Goal: Information Seeking & Learning: Learn about a topic

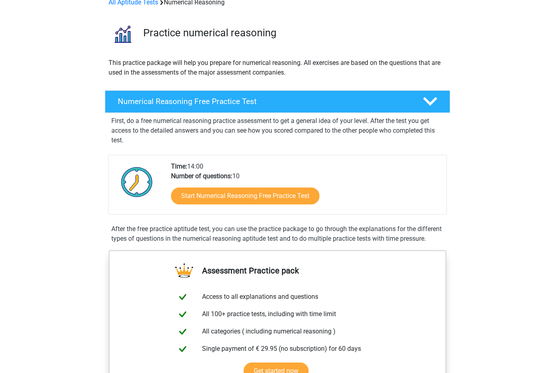
scroll to position [43, 0]
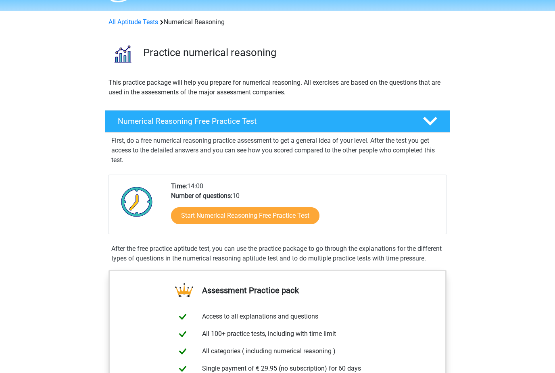
scroll to position [0, 0]
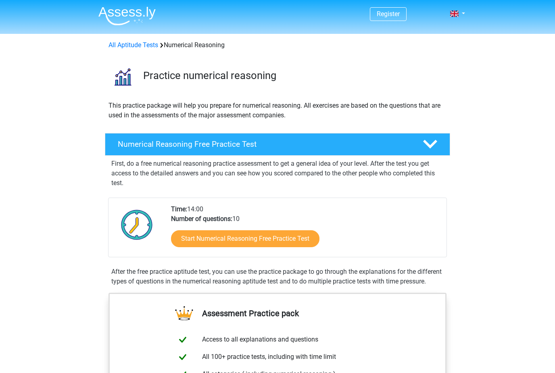
click at [293, 244] on link "Start Numerical Reasoning Free Practice Test" at bounding box center [245, 238] width 149 height 17
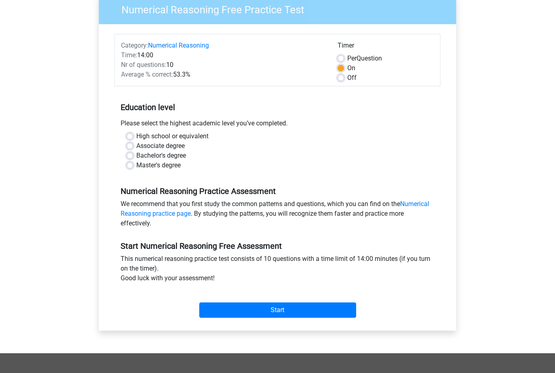
scroll to position [70, 0]
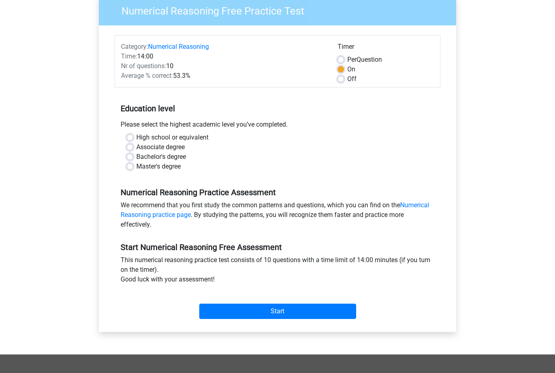
click at [174, 161] on label "Bachelor's degree" at bounding box center [161, 157] width 50 height 10
click at [133, 160] on input "Bachelor's degree" at bounding box center [130, 156] width 6 height 8
radio input "true"
click at [429, 205] on link "Numerical Reasoning practice page" at bounding box center [275, 209] width 309 height 17
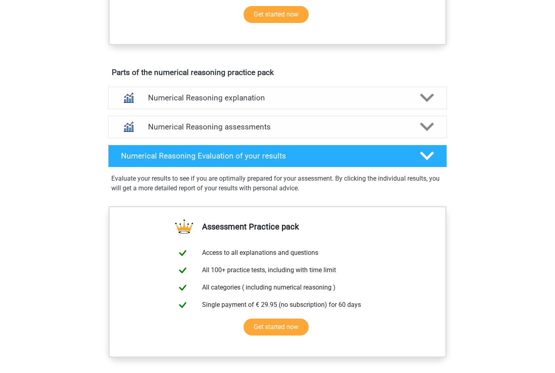
scroll to position [362, 0]
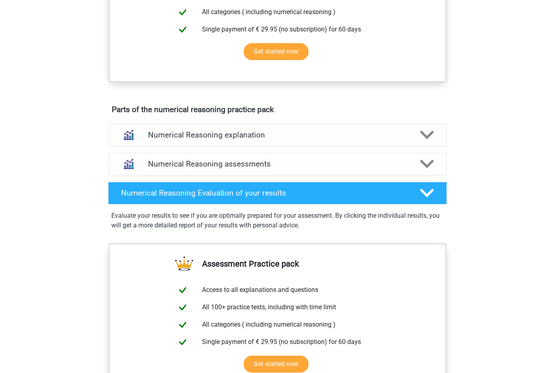
click at [448, 172] on link "Numerical Reasoning assessments" at bounding box center [278, 164] width 346 height 23
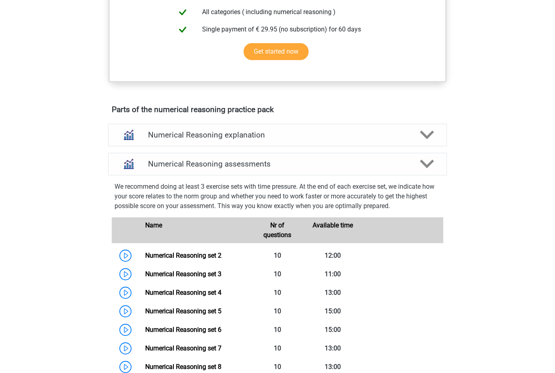
click at [442, 170] on div "Numerical Reasoning assessments" at bounding box center [277, 164] width 339 height 23
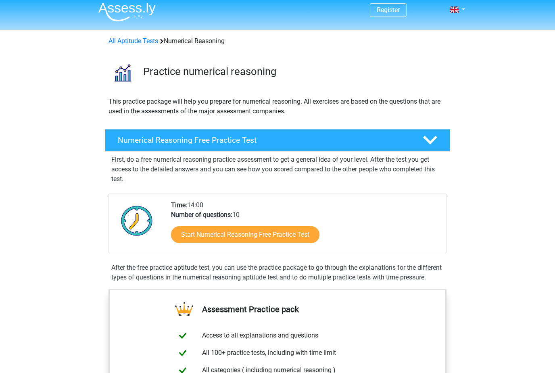
scroll to position [0, 0]
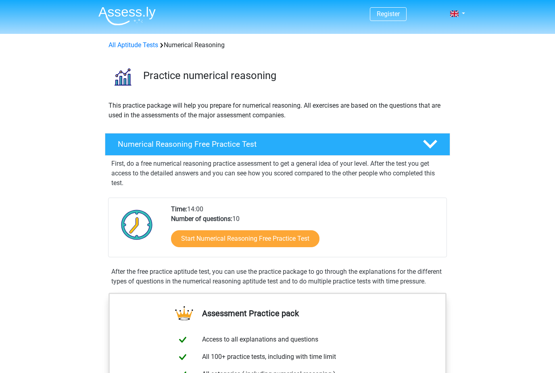
click at [450, 137] on link "Numerical Reasoning Free Practice Test" at bounding box center [278, 144] width 352 height 23
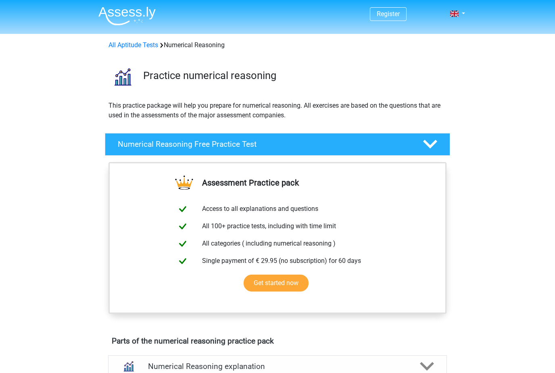
click at [442, 140] on div at bounding box center [429, 144] width 27 height 14
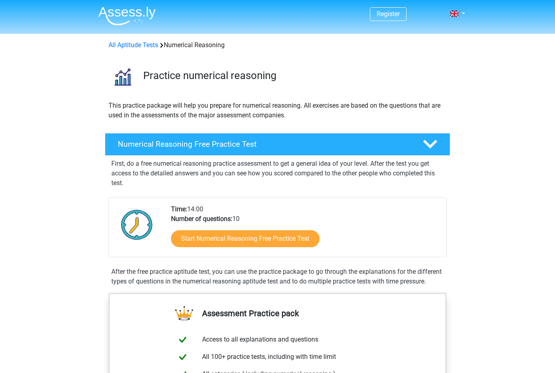
click at [279, 239] on link "Start Numerical Reasoning Free Practice Test" at bounding box center [245, 238] width 149 height 17
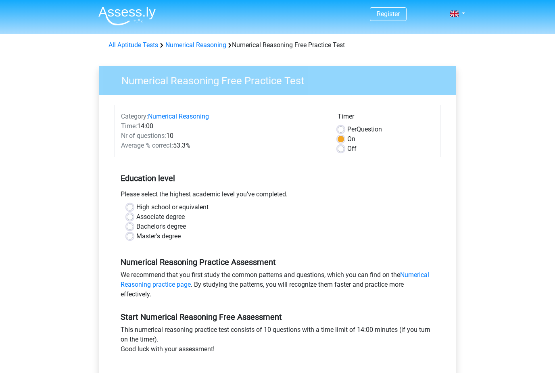
click at [276, 225] on div "Bachelor's degree" at bounding box center [278, 227] width 302 height 10
click at [143, 228] on label "Bachelor's degree" at bounding box center [161, 227] width 50 height 10
click at [133, 228] on input "Bachelor's degree" at bounding box center [130, 226] width 6 height 8
radio input "true"
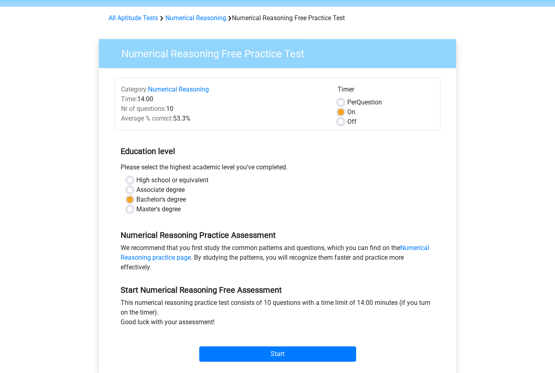
scroll to position [48, 0]
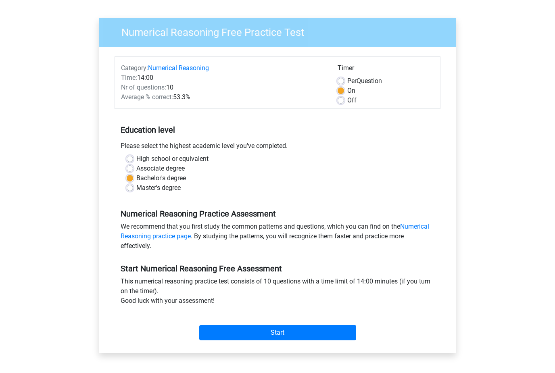
click at [332, 336] on input "Start" at bounding box center [277, 332] width 157 height 15
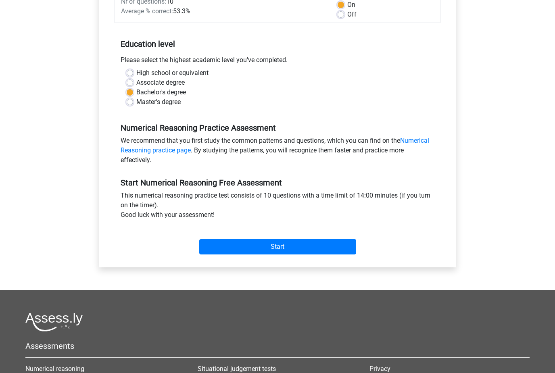
scroll to position [134, 0]
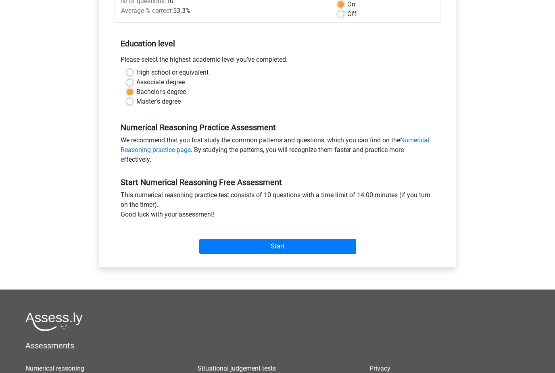
click at [275, 245] on input "Start" at bounding box center [277, 246] width 157 height 15
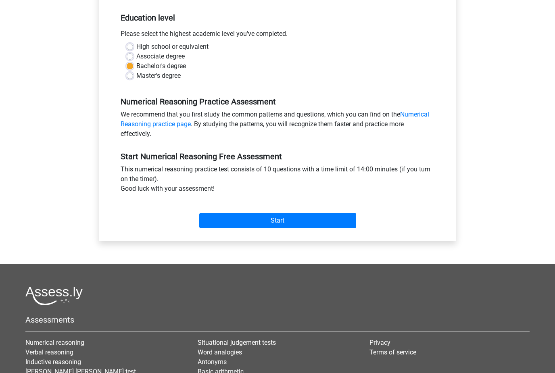
click at [263, 222] on input "Start" at bounding box center [277, 220] width 157 height 15
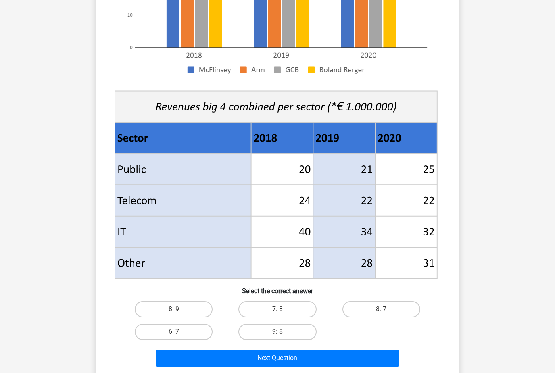
scroll to position [207, 0]
click at [382, 312] on input "8: 7" at bounding box center [383, 312] width 5 height 5
radio input "true"
click at [342, 348] on div "Next Question" at bounding box center [278, 357] width 338 height 27
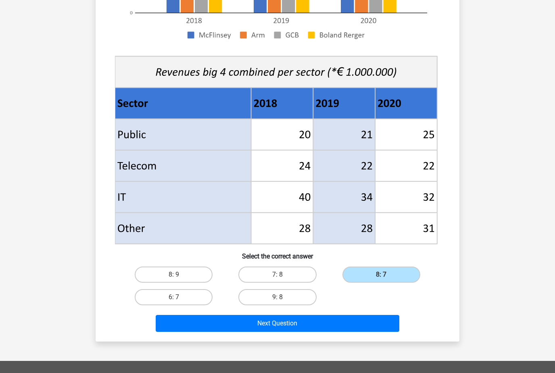
click at [323, 323] on button "Next Question" at bounding box center [278, 323] width 244 height 17
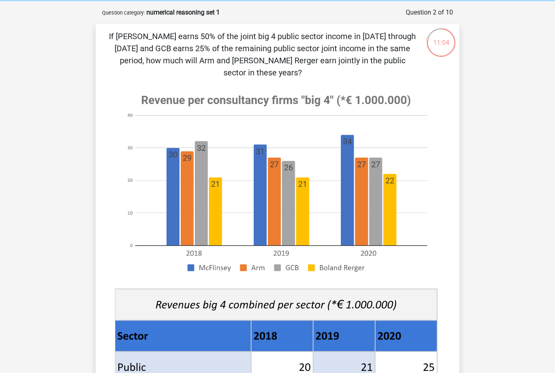
scroll to position [33, 0]
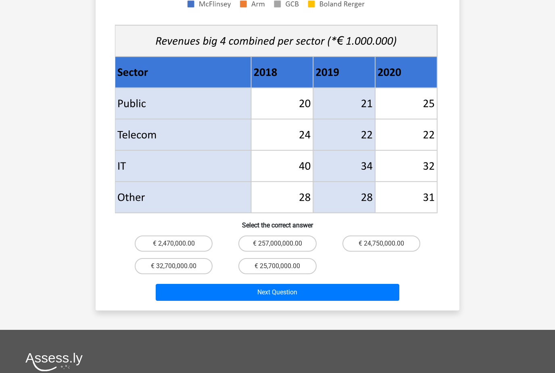
scroll to position [297, 0]
click at [295, 288] on button "Next Question" at bounding box center [278, 292] width 244 height 17
click at [294, 236] on label "€ 257,000,000.00" at bounding box center [278, 244] width 78 height 16
click at [283, 244] on input "€ 257,000,000.00" at bounding box center [280, 246] width 5 height 5
radio input "true"
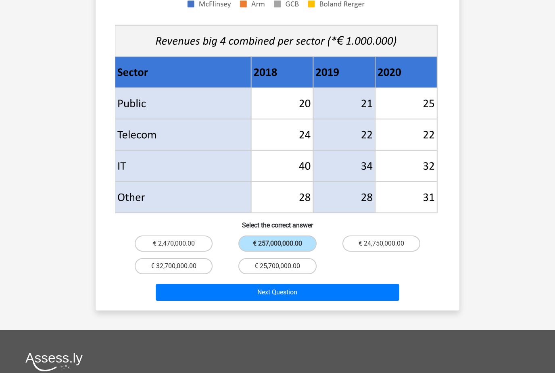
click at [276, 258] on label "€ 25,700,000.00" at bounding box center [278, 266] width 78 height 16
click at [278, 266] on input "€ 25,700,000.00" at bounding box center [280, 268] width 5 height 5
radio input "true"
click at [265, 284] on button "Next Question" at bounding box center [278, 292] width 244 height 17
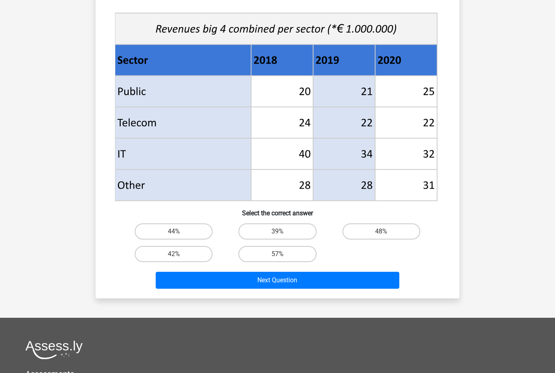
scroll to position [285, 0]
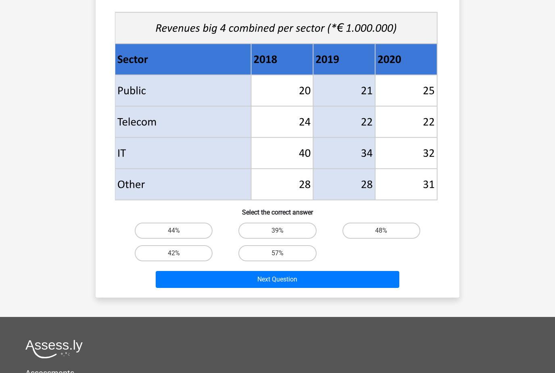
click at [295, 280] on button "Next Question" at bounding box center [278, 279] width 244 height 17
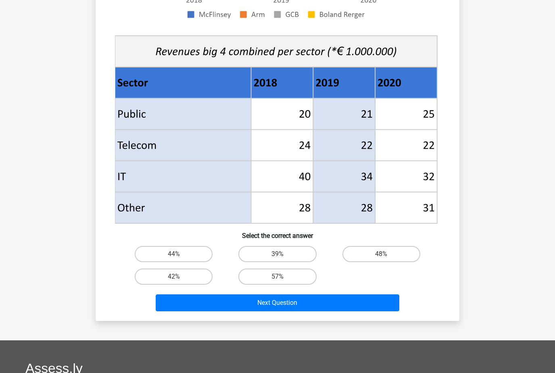
scroll to position [325, 0]
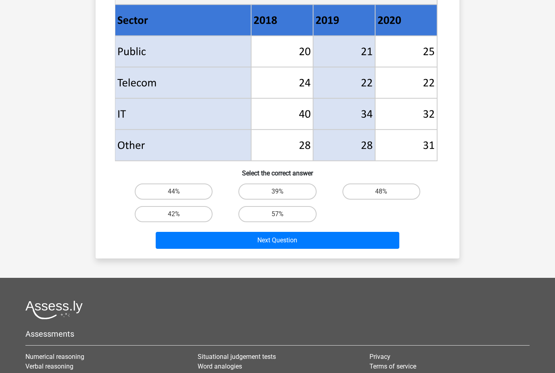
click at [297, 210] on label "57%" at bounding box center [278, 214] width 78 height 16
click at [283, 214] on input "57%" at bounding box center [280, 216] width 5 height 5
radio input "true"
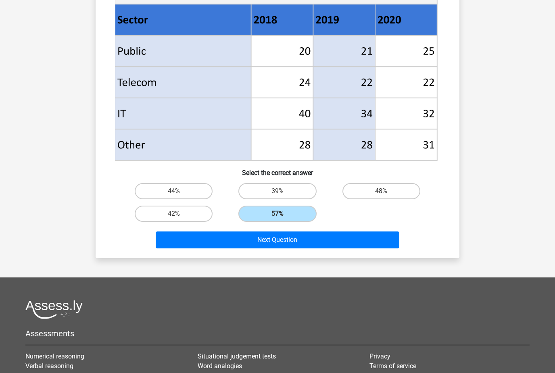
click at [257, 247] on button "Next Question" at bounding box center [278, 240] width 244 height 17
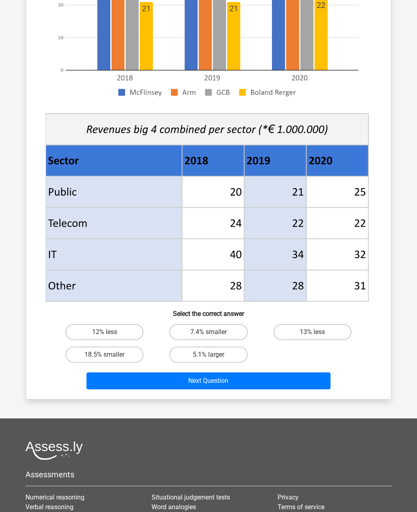
scroll to position [187, 0]
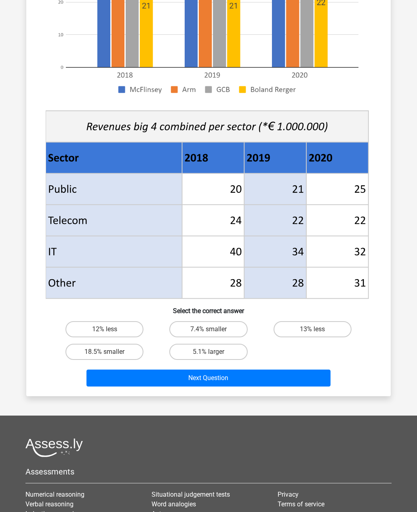
click at [124, 354] on label "18.5% smaller" at bounding box center [104, 352] width 78 height 16
click at [110, 354] on input "18.5% smaller" at bounding box center [107, 354] width 5 height 5
radio input "true"
click at [182, 373] on button "Next Question" at bounding box center [208, 378] width 244 height 17
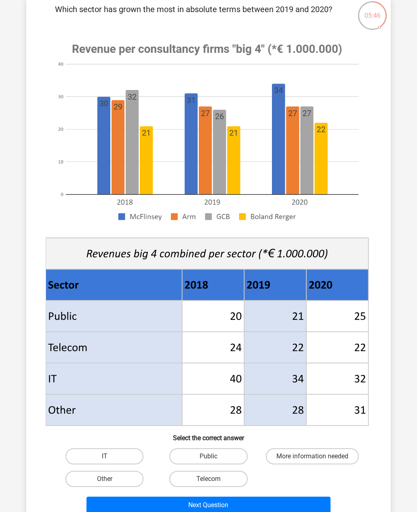
scroll to position [60, 0]
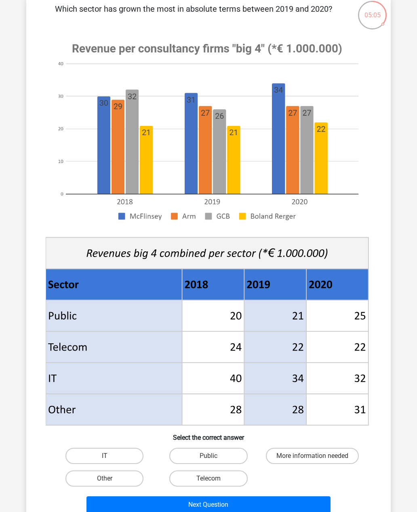
click at [191, 373] on label "Public" at bounding box center [208, 456] width 78 height 16
click at [208, 373] on input "Public" at bounding box center [210, 458] width 5 height 5
radio input "true"
click at [167, 373] on button "Next Question" at bounding box center [208, 504] width 244 height 17
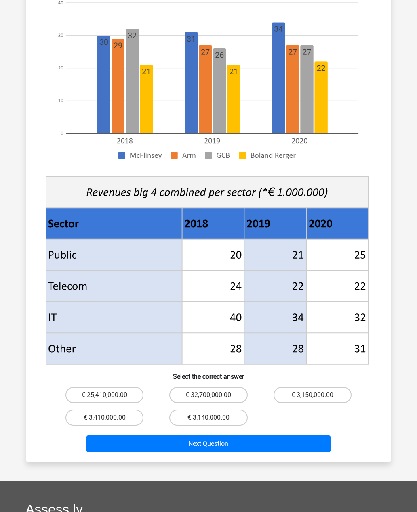
scroll to position [134, 0]
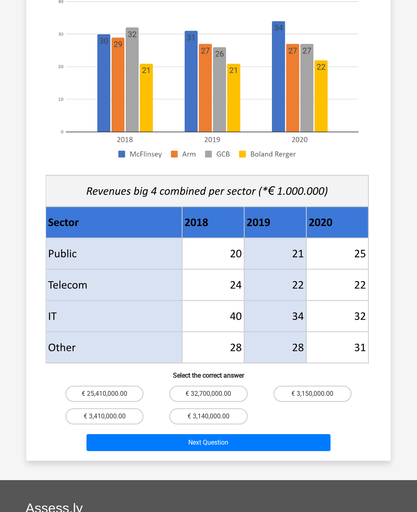
click at [126, 373] on label "€ 3,410,000.00" at bounding box center [104, 416] width 78 height 16
click at [110, 373] on input "€ 3,410,000.00" at bounding box center [107, 419] width 5 height 5
radio input "true"
click at [119, 373] on button "Next Question" at bounding box center [208, 442] width 244 height 17
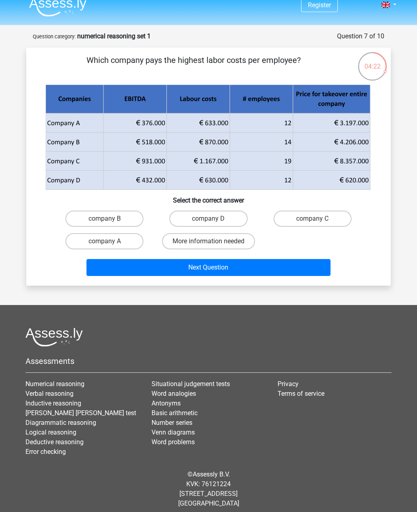
scroll to position [9, 0]
click at [78, 220] on label "company B" at bounding box center [104, 219] width 78 height 16
click at [105, 220] on input "company B" at bounding box center [107, 221] width 5 height 5
radio input "true"
click at [291, 274] on button "Next Question" at bounding box center [208, 267] width 244 height 17
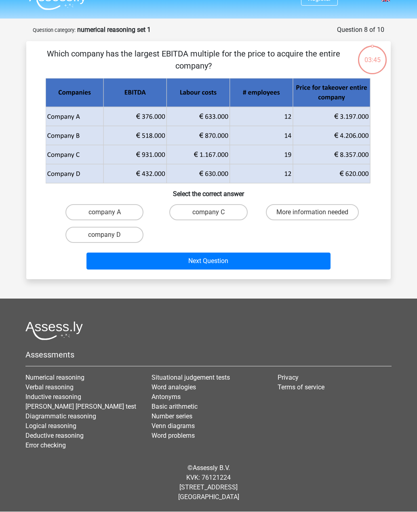
scroll to position [26, 0]
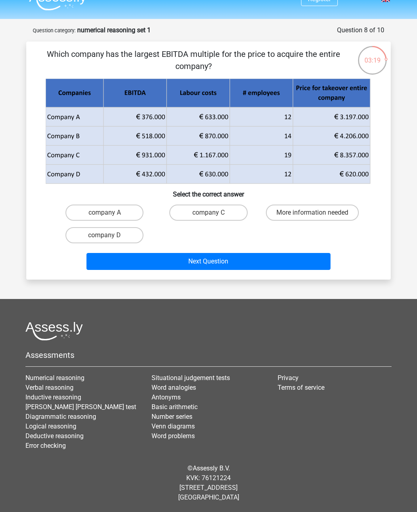
click at [224, 205] on label "company C" at bounding box center [208, 213] width 78 height 16
click at [214, 213] on input "company C" at bounding box center [210, 215] width 5 height 5
radio input "true"
click at [289, 253] on button "Next Question" at bounding box center [208, 261] width 244 height 17
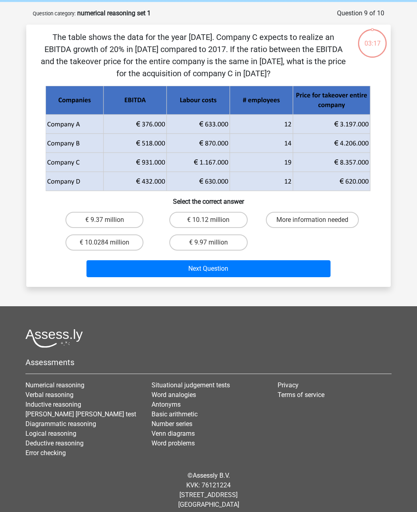
scroll to position [39, 0]
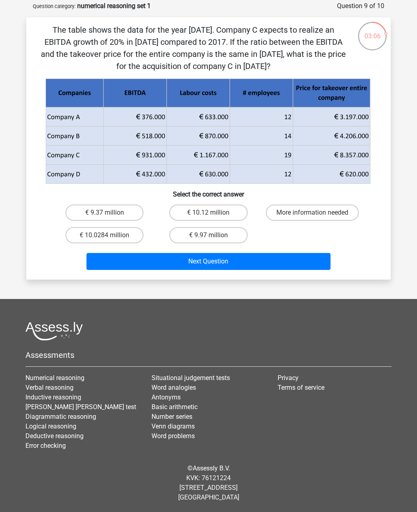
click at [223, 240] on label "€ 9.97 million" at bounding box center [208, 235] width 78 height 16
click at [214, 240] on input "€ 9.97 million" at bounding box center [210, 237] width 5 height 5
radio input "true"
click at [218, 264] on button "Next Question" at bounding box center [208, 261] width 244 height 17
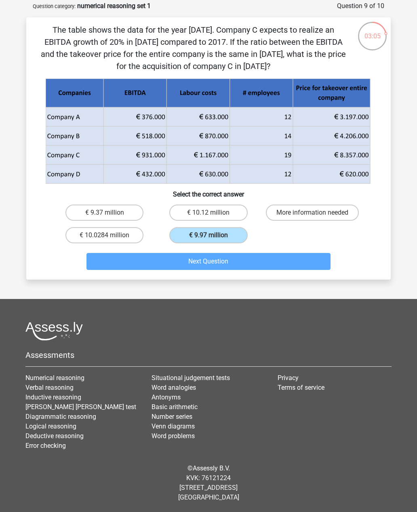
scroll to position [27, 0]
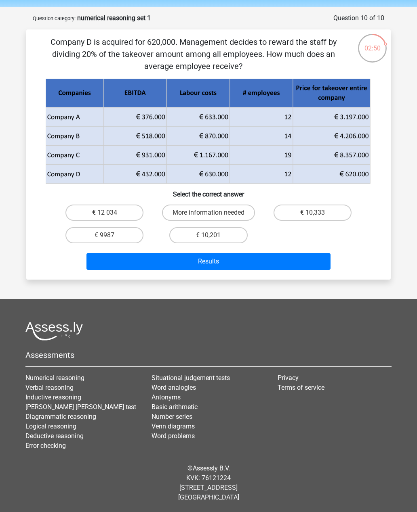
click at [244, 211] on label "More information needed" at bounding box center [208, 213] width 93 height 16
click at [214, 213] on input "More information needed" at bounding box center [210, 215] width 5 height 5
radio input "true"
click at [280, 270] on button "Results" at bounding box center [208, 261] width 244 height 17
